Goal: Find specific page/section: Find specific page/section

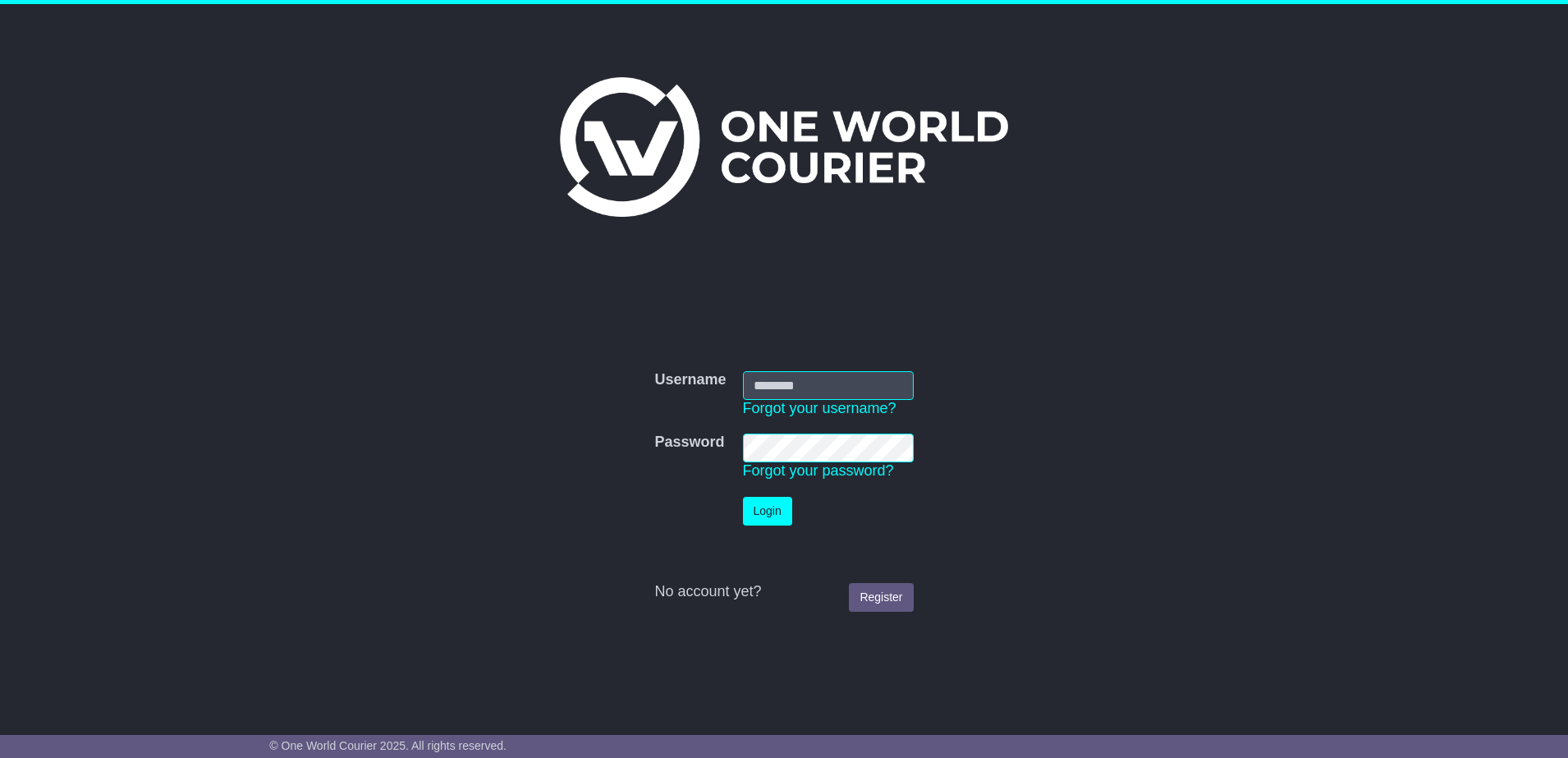
type input "**********"
click at [754, 507] on button "Login" at bounding box center [768, 511] width 49 height 29
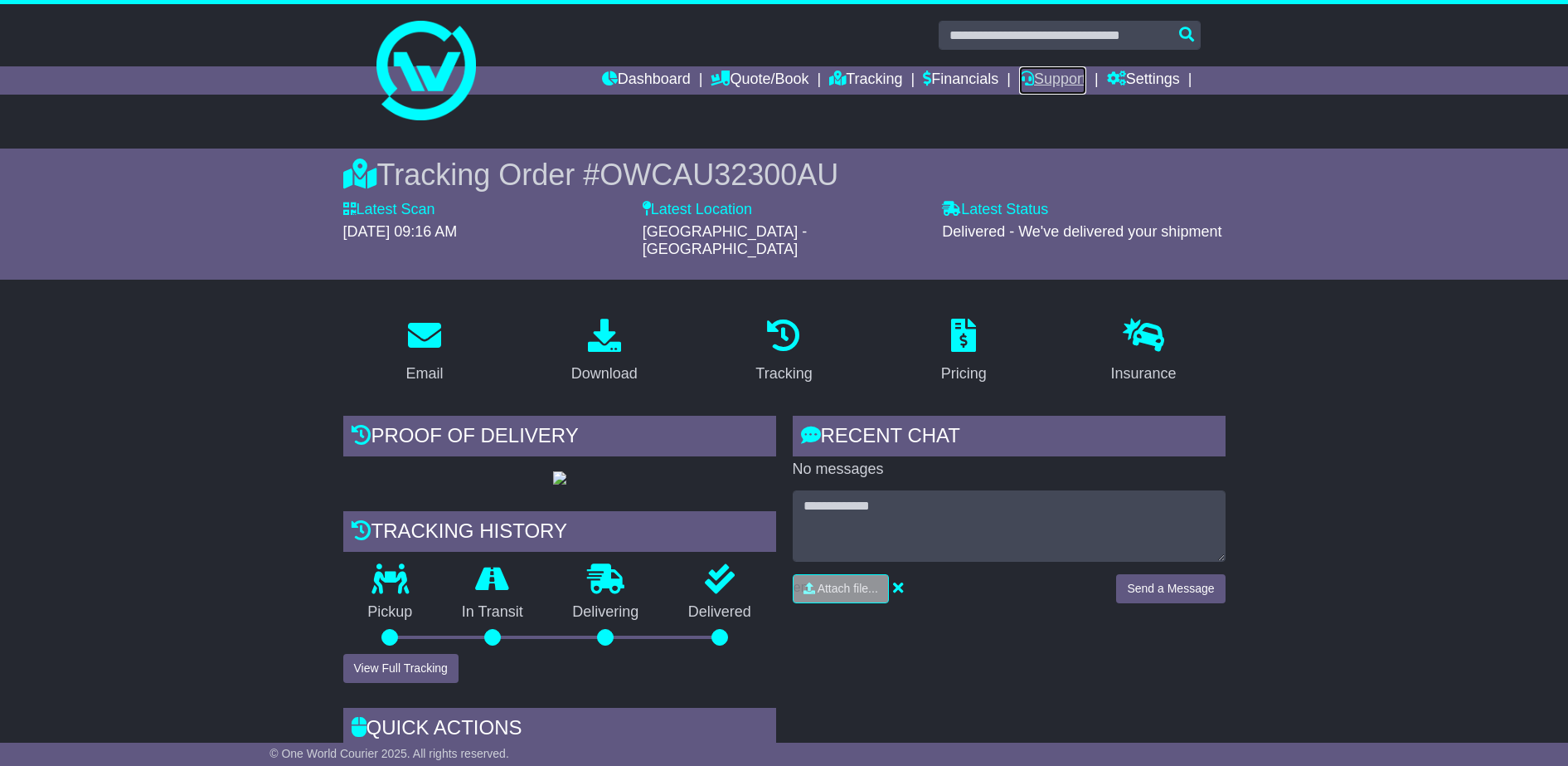
click at [1056, 76] on link "Support" at bounding box center [1052, 80] width 67 height 28
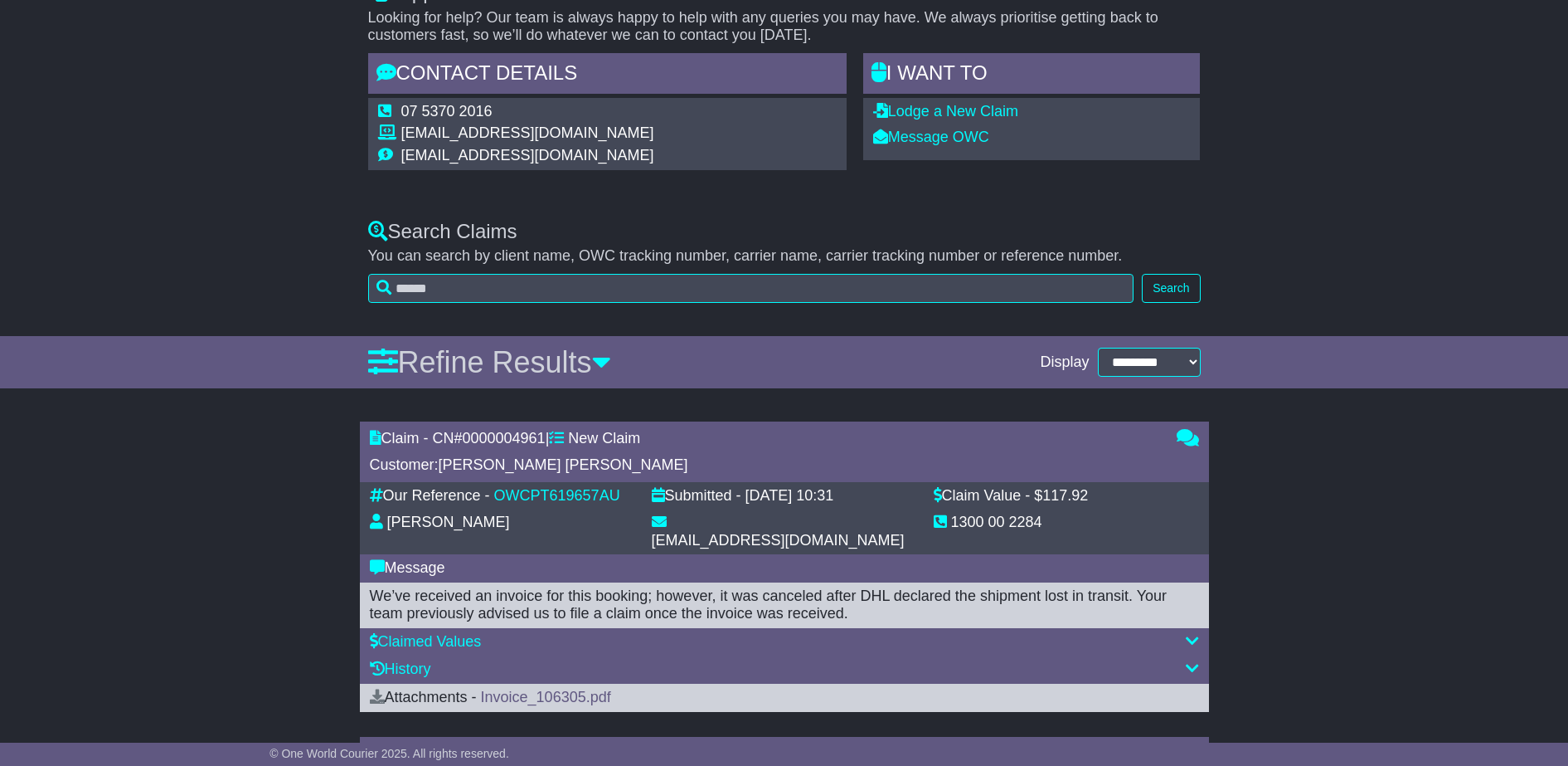
scroll to position [245, 0]
click at [1186, 634] on icon at bounding box center [1192, 641] width 13 height 15
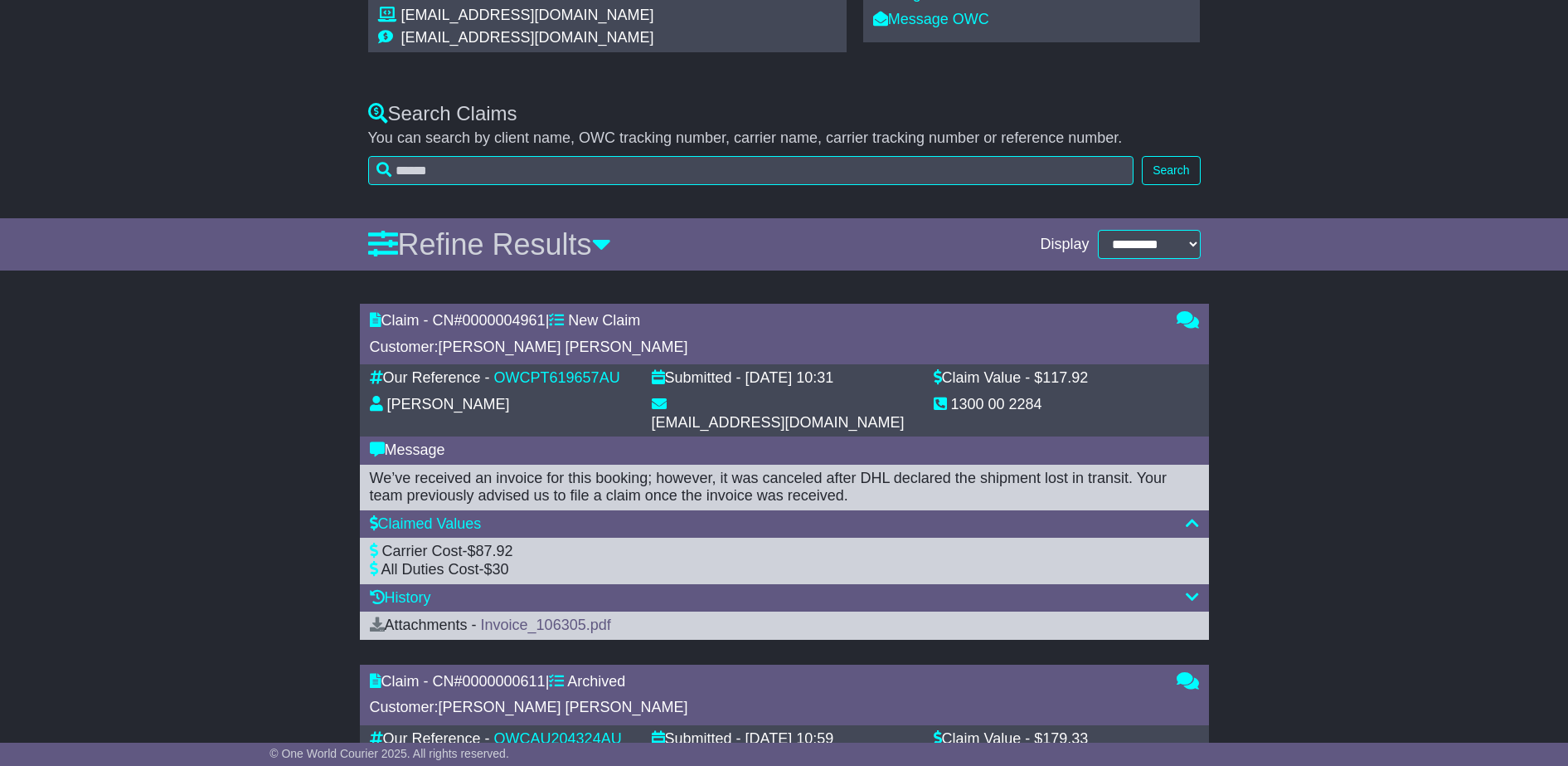
scroll to position [378, 0]
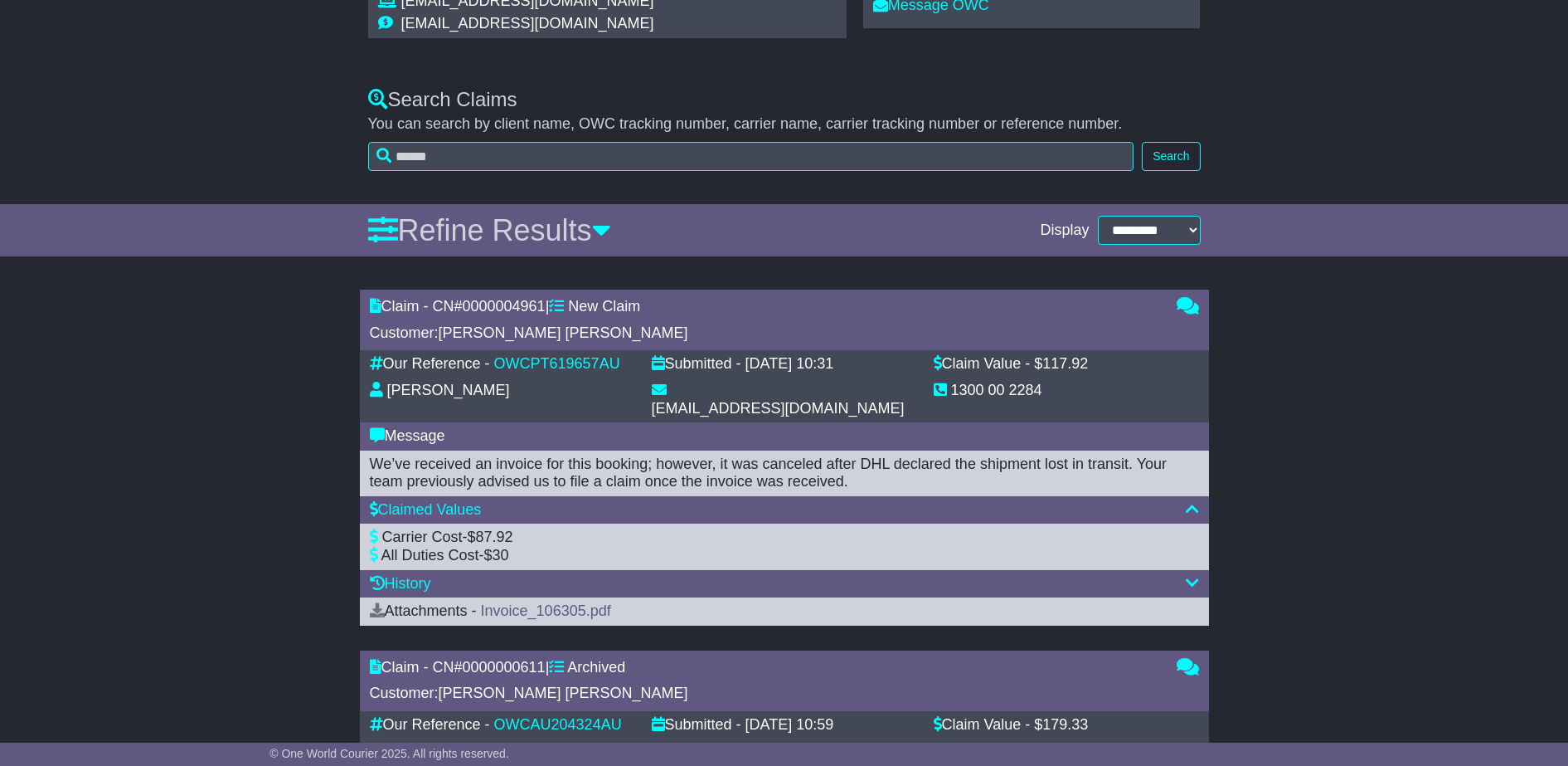
click at [1190, 575] on icon at bounding box center [1192, 582] width 13 height 15
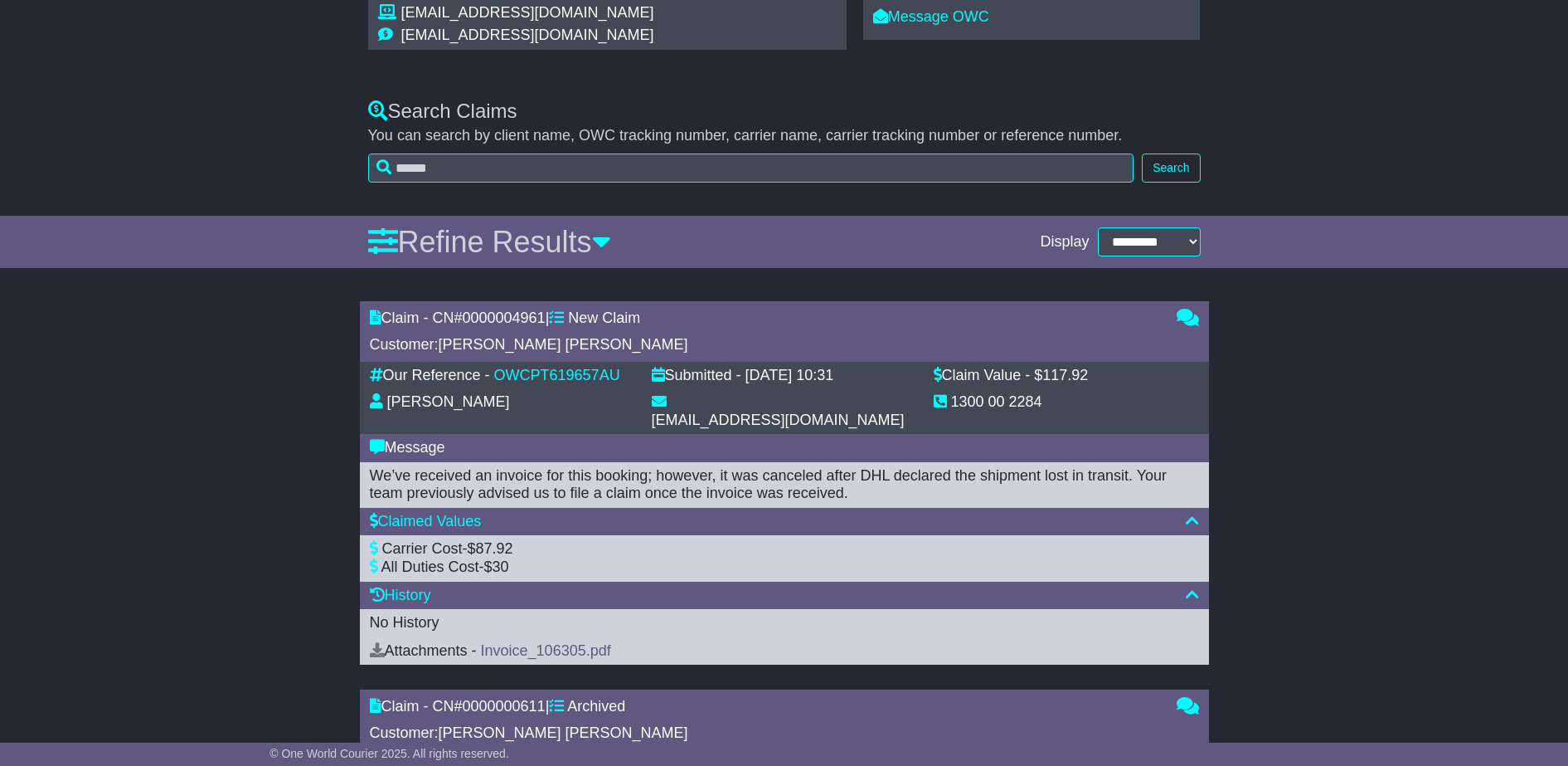
scroll to position [366, 0]
click at [1177, 315] on icon at bounding box center [1188, 318] width 22 height 15
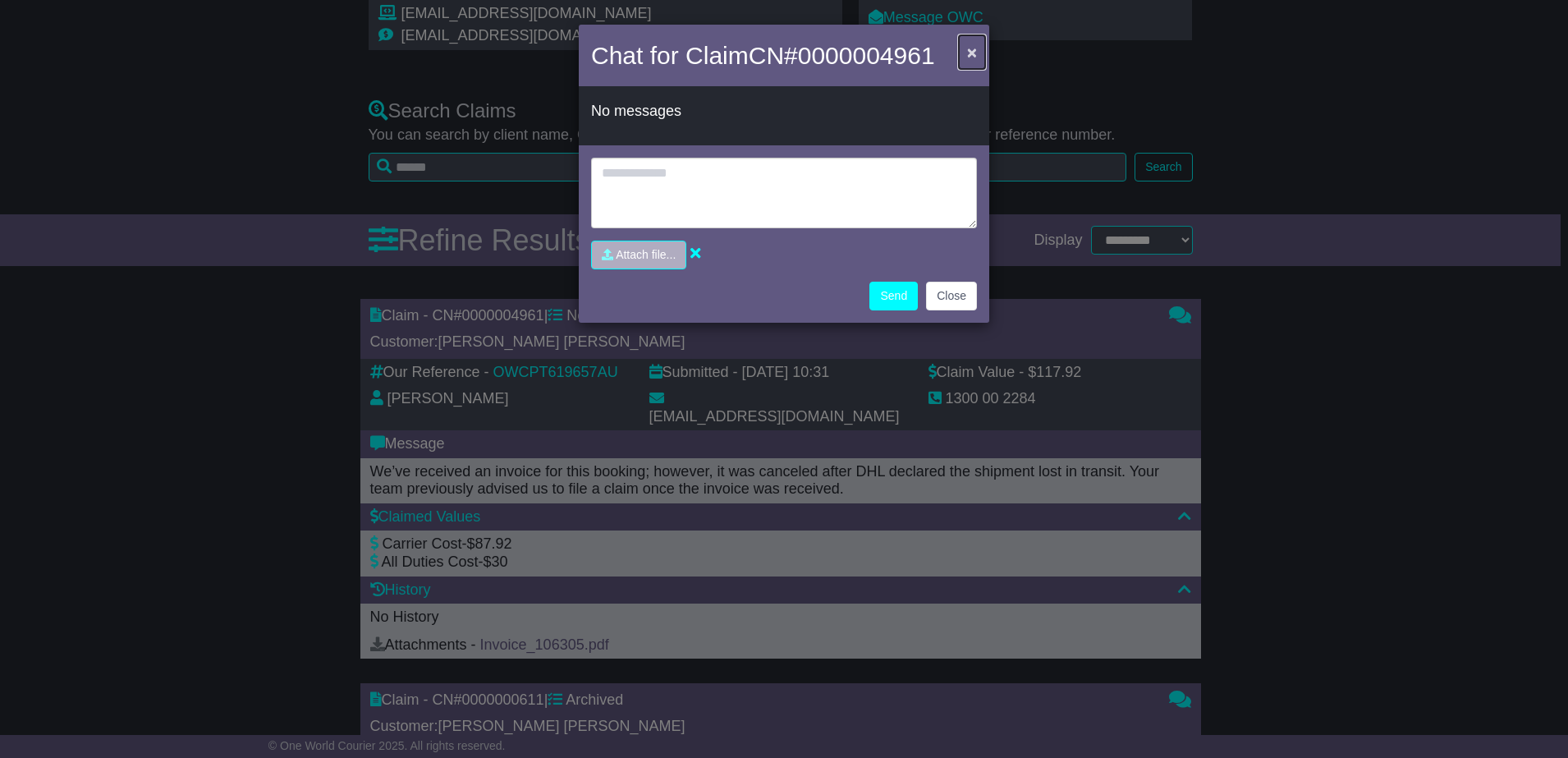
click at [966, 56] on button "×" at bounding box center [971, 52] width 27 height 34
